Goal: Use online tool/utility: Utilize a website feature to perform a specific function

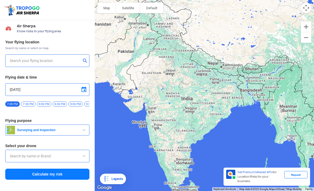
type input "Lookout VTOL_Tactical"
type input "[STREET_ADDRESS]"
click at [80, 60] on input "[STREET_ADDRESS]" at bounding box center [45, 61] width 71 height 6
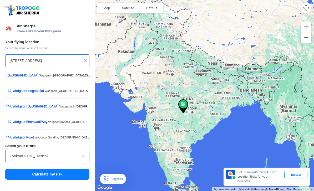
click at [87, 66] on div "[STREET_ADDRESS]" at bounding box center [47, 61] width 84 height 13
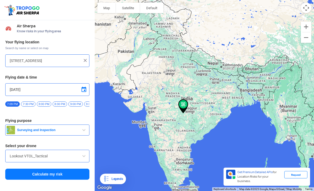
click at [87, 61] on img at bounding box center [85, 60] width 5 height 5
click at [61, 62] on input "text" at bounding box center [45, 61] width 71 height 6
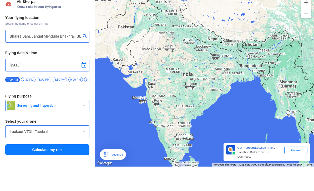
scroll to position [17, 0]
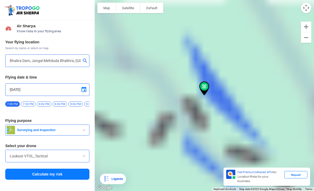
type input "[PERSON_NAME], [GEOGRAPHIC_DATA] 174201, [GEOGRAPHIC_DATA]"
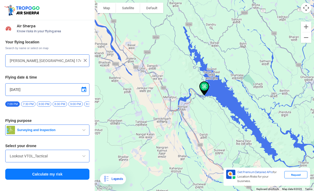
click at [77, 128] on span "Surveying and Inspection" at bounding box center [48, 130] width 66 height 4
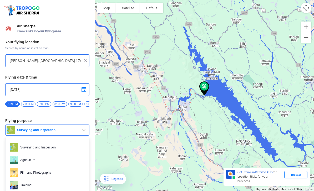
scroll to position [10, 0]
click at [53, 163] on div at bounding box center [157, 95] width 314 height 191
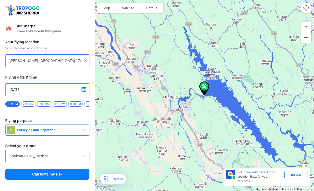
click at [81, 153] on span at bounding box center [84, 156] width 6 height 6
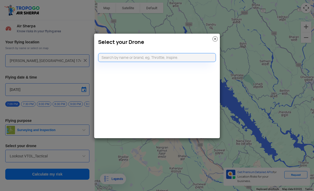
click at [157, 56] on input "text" at bounding box center [157, 57] width 118 height 9
type input "Dji mini"
click at [145, 69] on li "DJI Mini2" at bounding box center [157, 70] width 118 height 12
type input "DJI Mini2"
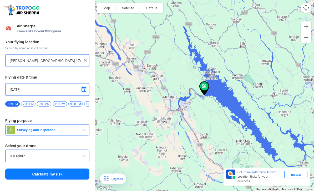
scroll to position [12, 0]
click at [56, 87] on input "[DATE]" at bounding box center [47, 90] width 75 height 6
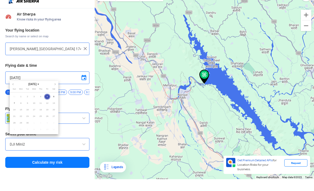
scroll to position [0, 0]
click at [52, 80] on div at bounding box center [157, 95] width 314 height 191
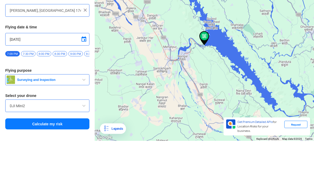
scroll to position [17, 0]
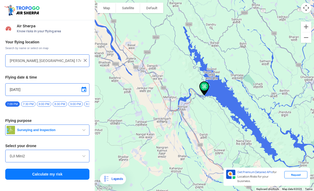
click at [40, 87] on input "[DATE]" at bounding box center [47, 90] width 75 height 6
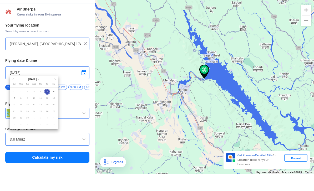
scroll to position [0, 0]
click at [33, 81] on span "[DATE]" at bounding box center [34, 79] width 14 height 4
click at [23, 108] on span "2025" at bounding box center [21, 107] width 11 height 5
click at [34, 106] on span "Nov" at bounding box center [34, 107] width 14 height 6
click at [27, 111] on span "23" at bounding box center [27, 112] width 6 height 6
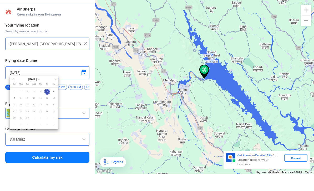
click at [22, 106] on span "15" at bounding box center [21, 105] width 6 height 6
click at [15, 100] on span "7" at bounding box center [14, 99] width 6 height 6
type input "[DATE]"
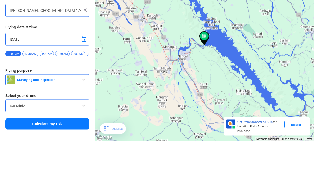
scroll to position [17, 0]
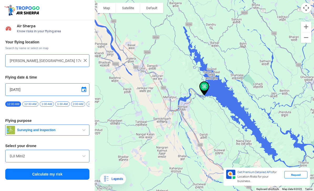
click at [70, 169] on button "Calculate my risk" at bounding box center [47, 174] width 84 height 11
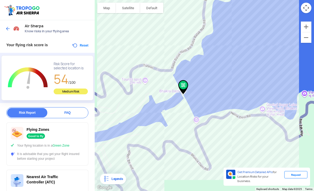
scroll to position [0, 0]
click at [76, 108] on div "FAQ" at bounding box center [67, 112] width 40 height 9
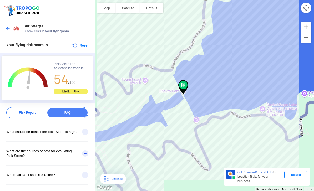
click at [86, 123] on div "What should be done if the Risk Score is high?" at bounding box center [47, 132] width 82 height 19
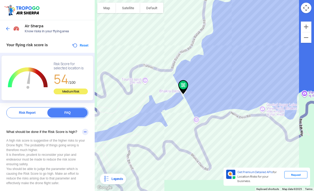
click at [85, 123] on div "What should be done if the Risk Score is high?" at bounding box center [47, 132] width 82 height 19
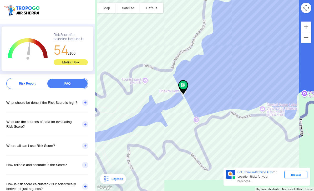
scroll to position [29, 0]
click at [85, 157] on div "How reliable and accurate is the Score?" at bounding box center [47, 165] width 82 height 19
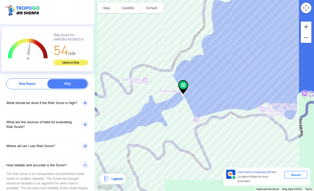
click at [178, 5] on div at bounding box center [205, 95] width 220 height 191
